Goal: Task Accomplishment & Management: Complete application form

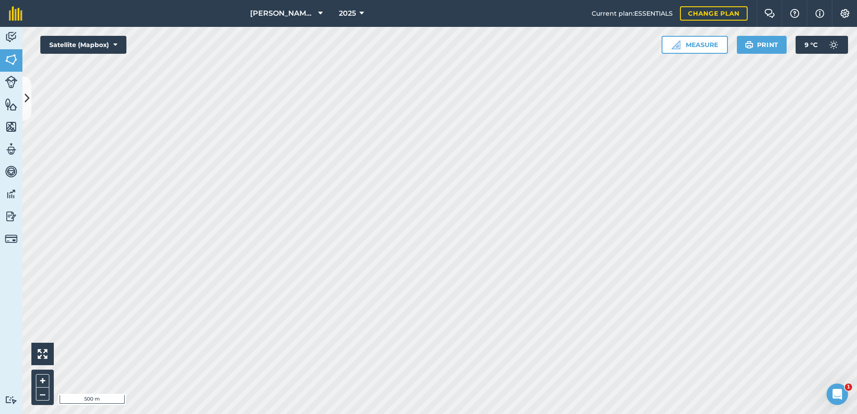
click at [406, 414] on html "[PERSON_NAME] ASAHI PADDOCKS 2025 Current plan : ESSENTIALS Change plan Farm Ch…" at bounding box center [428, 207] width 857 height 414
click at [423, 414] on html "[PERSON_NAME] ASAHI PADDOCKS 2025 Current plan : ESSENTIALS Change plan Farm Ch…" at bounding box center [428, 207] width 857 height 414
click at [456, 414] on html "[PERSON_NAME] ASAHI PADDOCKS 2025 Current plan : ESSENTIALS Change plan Farm Ch…" at bounding box center [428, 207] width 857 height 414
click at [510, 19] on div "[PERSON_NAME] ASAHI PADDOCKS 2025 Current plan : ESSENTIALS Change plan Farm Ch…" at bounding box center [428, 207] width 857 height 414
click at [25, 97] on icon at bounding box center [27, 98] width 5 height 16
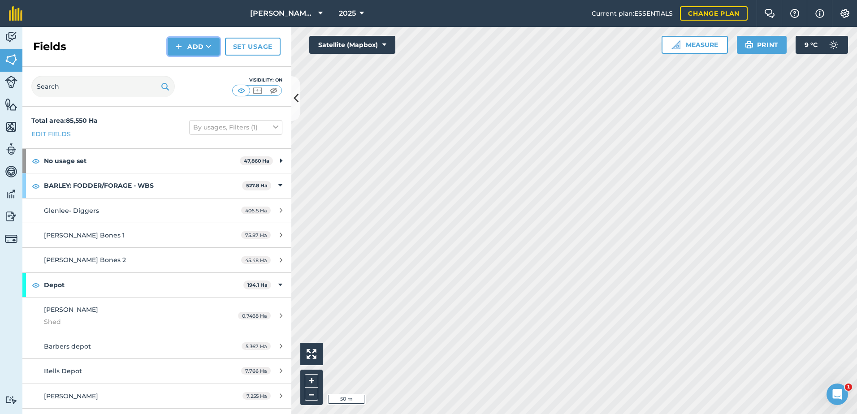
click at [198, 46] on button "Add" at bounding box center [194, 47] width 52 height 18
click at [192, 64] on link "Draw" at bounding box center [193, 67] width 49 height 20
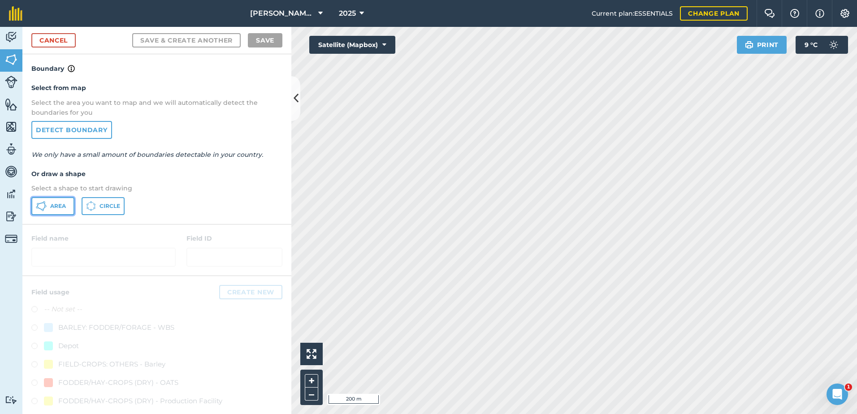
click at [53, 206] on span "Area" at bounding box center [58, 206] width 16 height 7
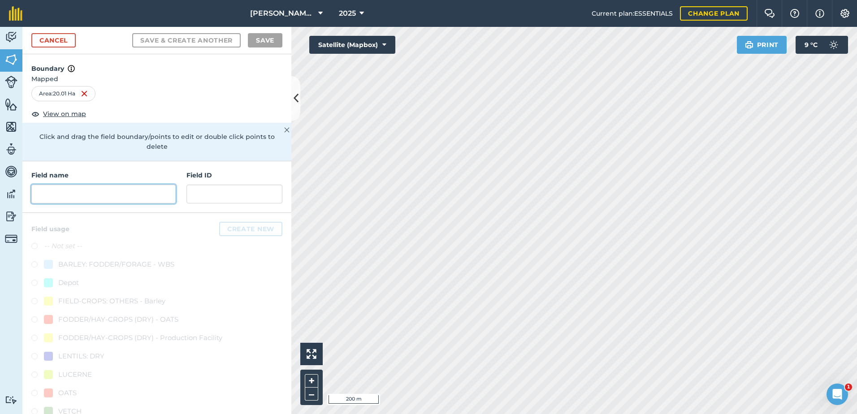
drag, startPoint x: 58, startPoint y: 194, endPoint x: 54, endPoint y: 194, distance: 4.5
click at [57, 194] on input "text" at bounding box center [103, 194] width 144 height 19
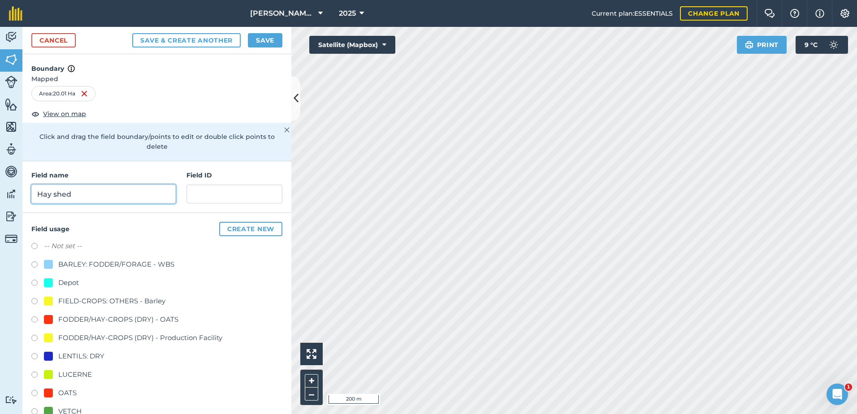
type input "Hay shed"
click at [205, 195] on input "text" at bounding box center [234, 194] width 96 height 19
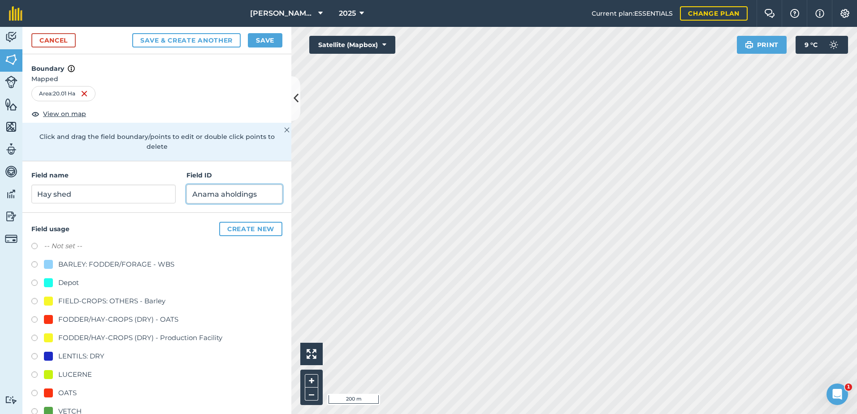
click at [215, 194] on input "Anama aholdings" at bounding box center [234, 194] width 96 height 19
click at [219, 193] on input "Anama holdings" at bounding box center [234, 194] width 96 height 19
click at [261, 193] on input "Anama Holdings" at bounding box center [234, 194] width 96 height 19
click at [271, 193] on input "Anama Holdings pty ltd" at bounding box center [234, 194] width 96 height 19
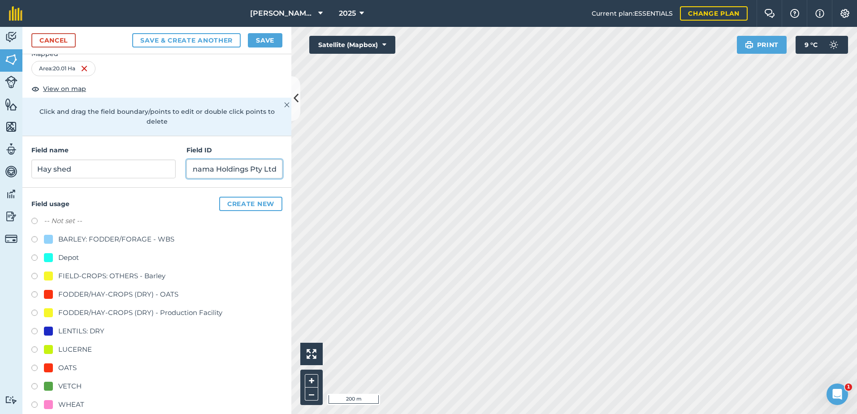
scroll to position [38, 0]
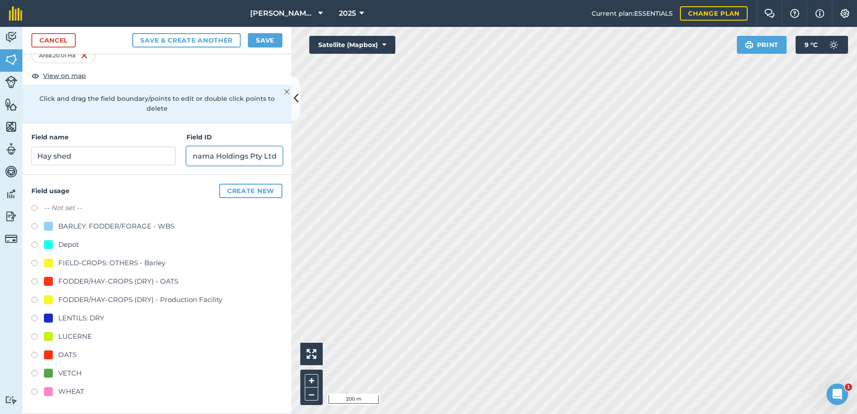
type input "Anama Holdings Pty Ltd"
click at [50, 357] on div at bounding box center [48, 354] width 9 height 9
radio input "true"
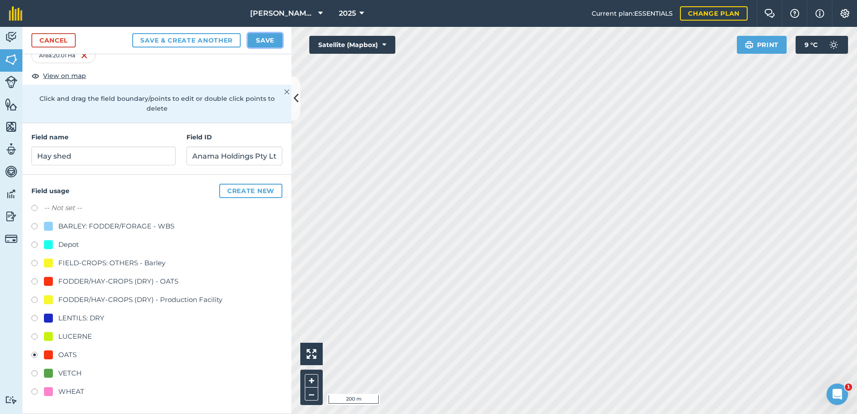
click at [267, 39] on button "Save" at bounding box center [265, 40] width 34 height 14
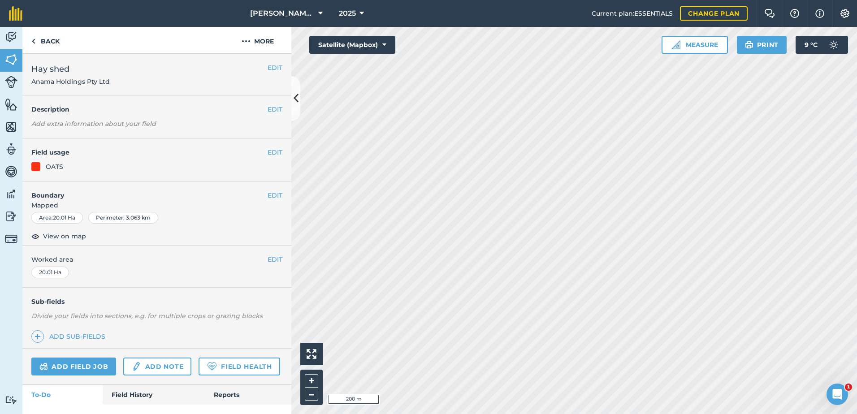
click at [474, 414] on html "[PERSON_NAME] ASAHI PADDOCKS 2025 Current plan : ESSENTIALS Change plan Farm Ch…" at bounding box center [428, 207] width 857 height 414
click at [296, 91] on icon at bounding box center [295, 98] width 5 height 16
